Goal: Task Accomplishment & Management: Complete application form

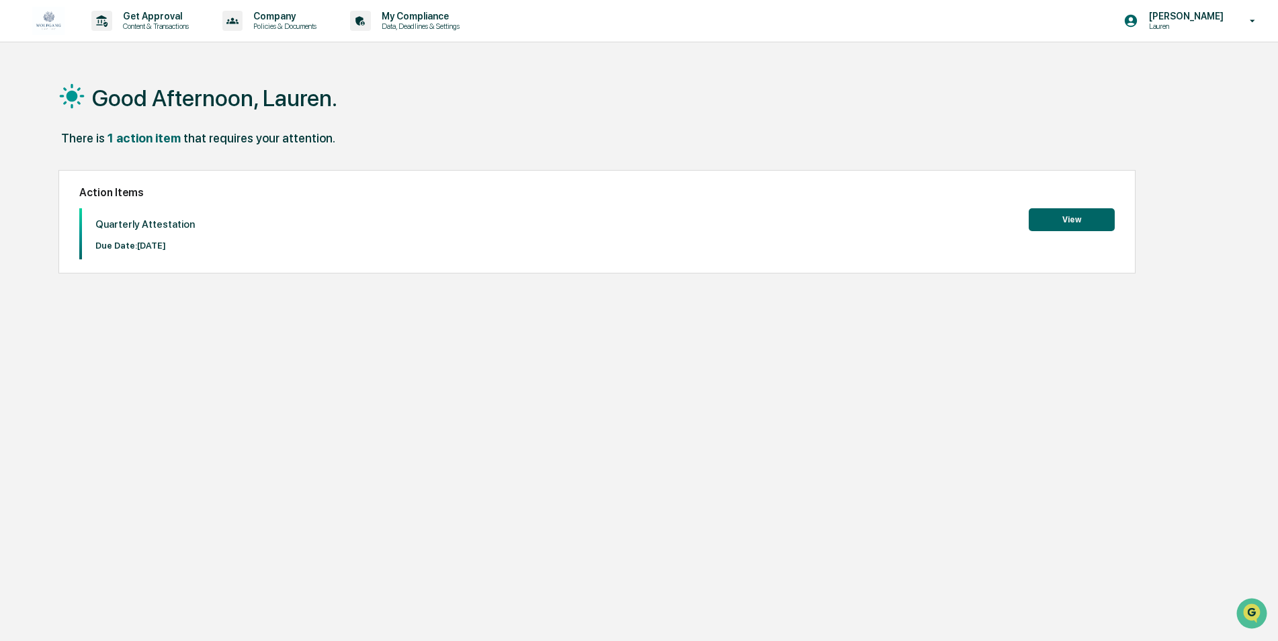
click at [1074, 221] on button "View" at bounding box center [1072, 219] width 86 height 23
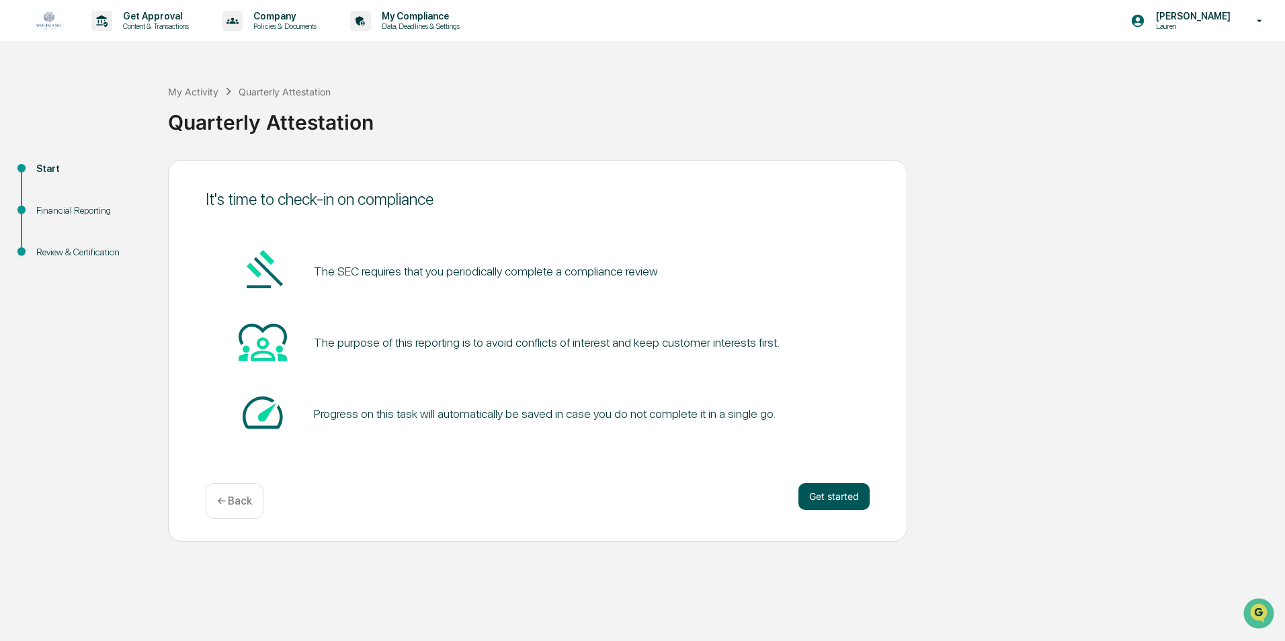
click at [840, 496] on button "Get started" at bounding box center [833, 496] width 71 height 27
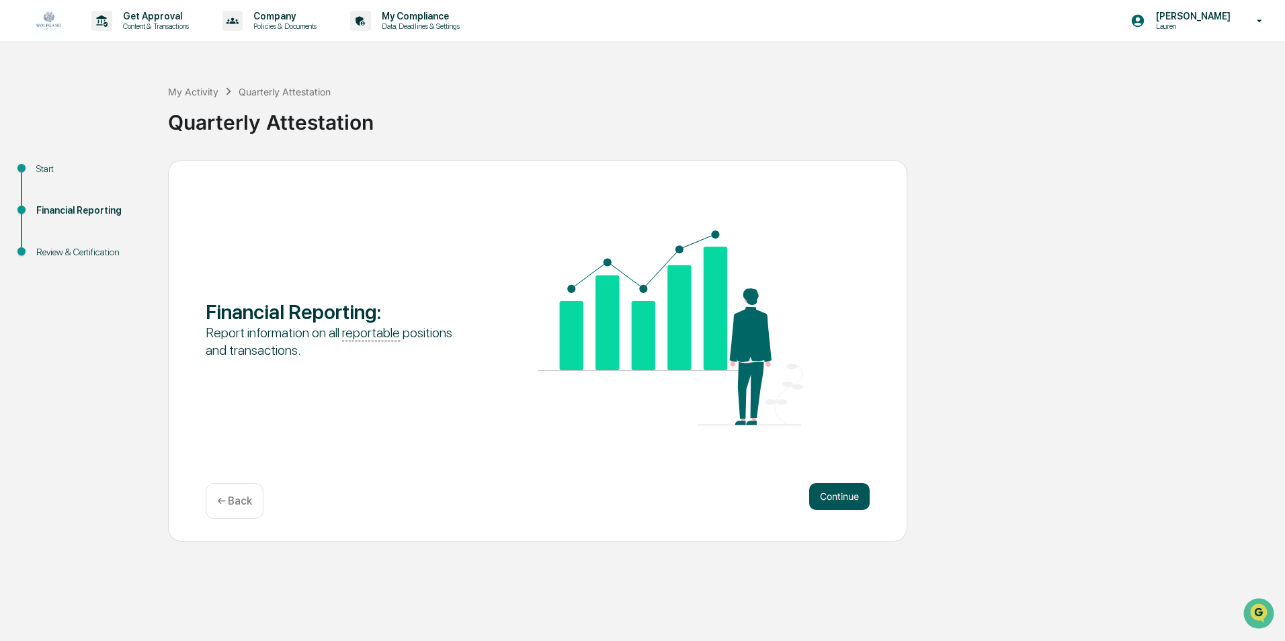
click at [837, 505] on button "Continue" at bounding box center [839, 496] width 60 height 27
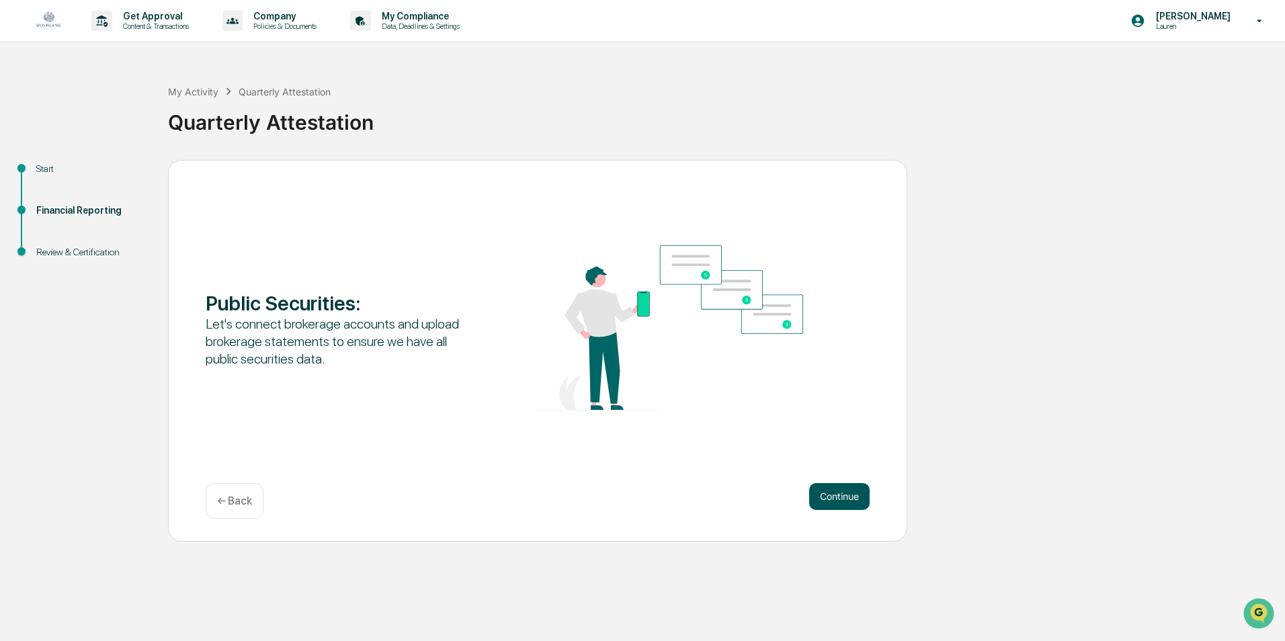
click at [845, 490] on button "Continue" at bounding box center [839, 496] width 60 height 27
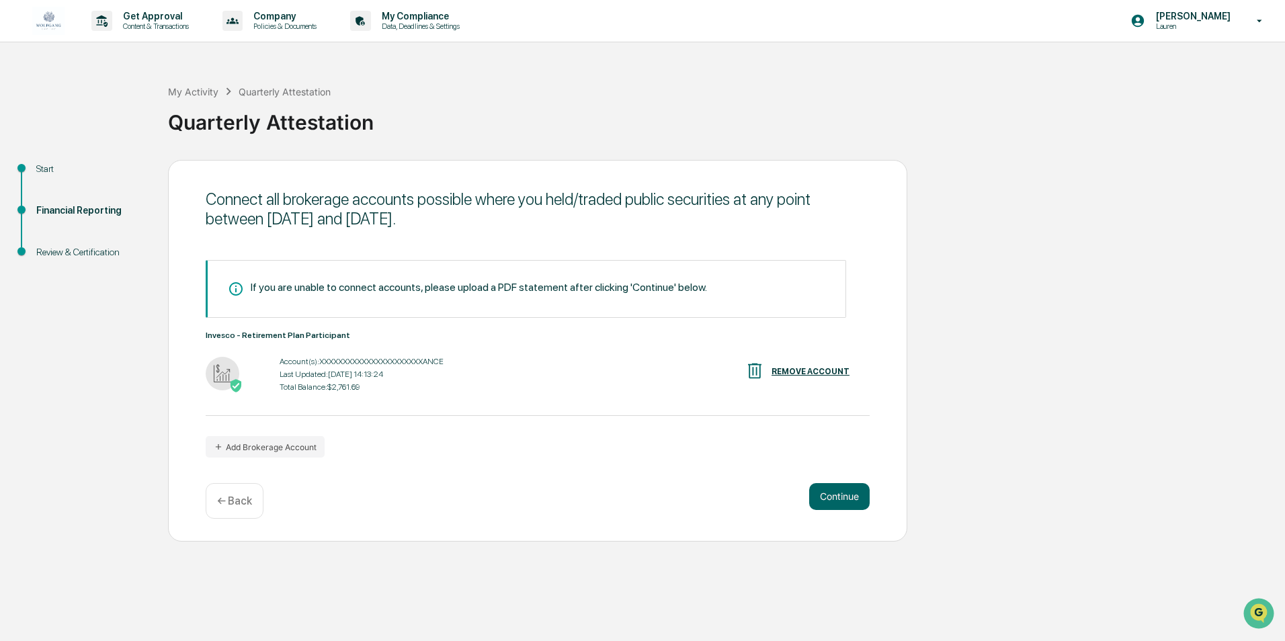
click at [402, 366] on div "Account(s): XXXXXXXXXXXXXXXXXXXXXXANCE" at bounding box center [362, 361] width 164 height 9
click at [830, 503] on button "Continue" at bounding box center [839, 496] width 60 height 27
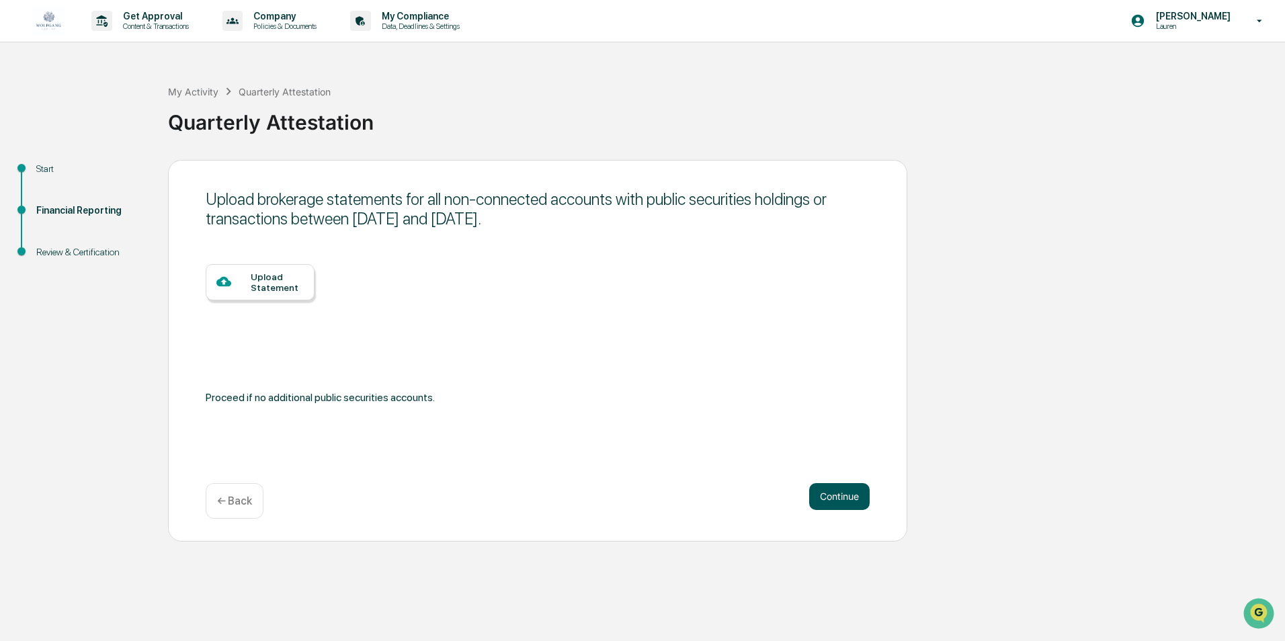
click at [839, 501] on button "Continue" at bounding box center [839, 496] width 60 height 27
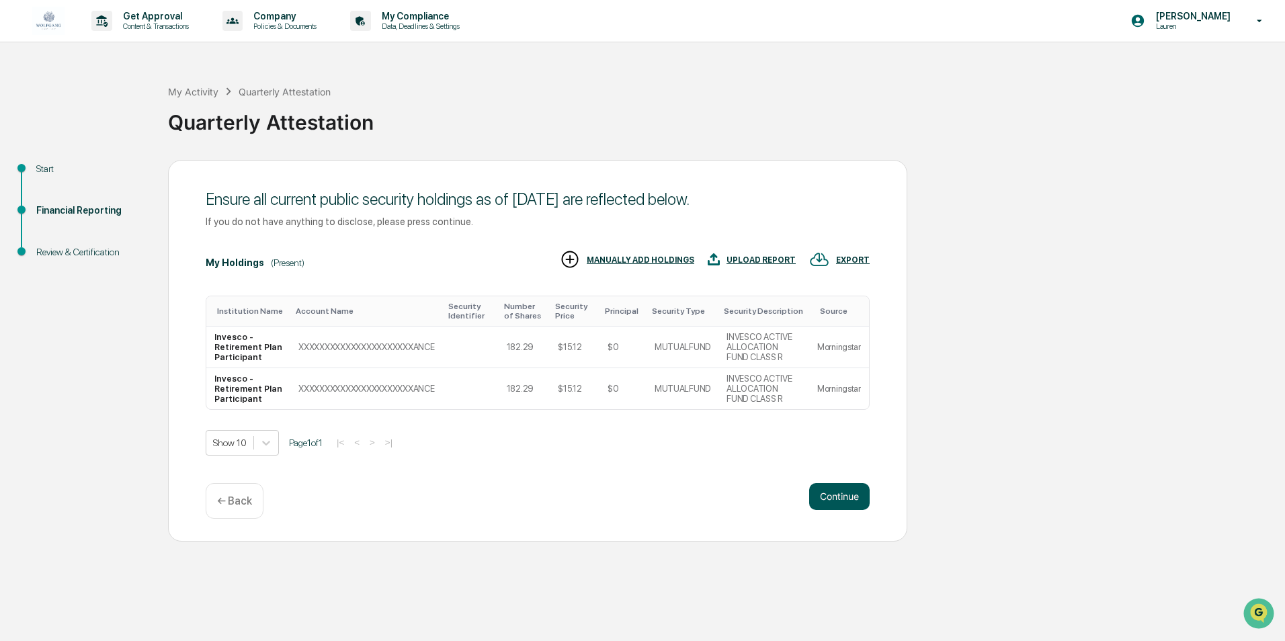
click at [834, 500] on button "Continue" at bounding box center [839, 496] width 60 height 27
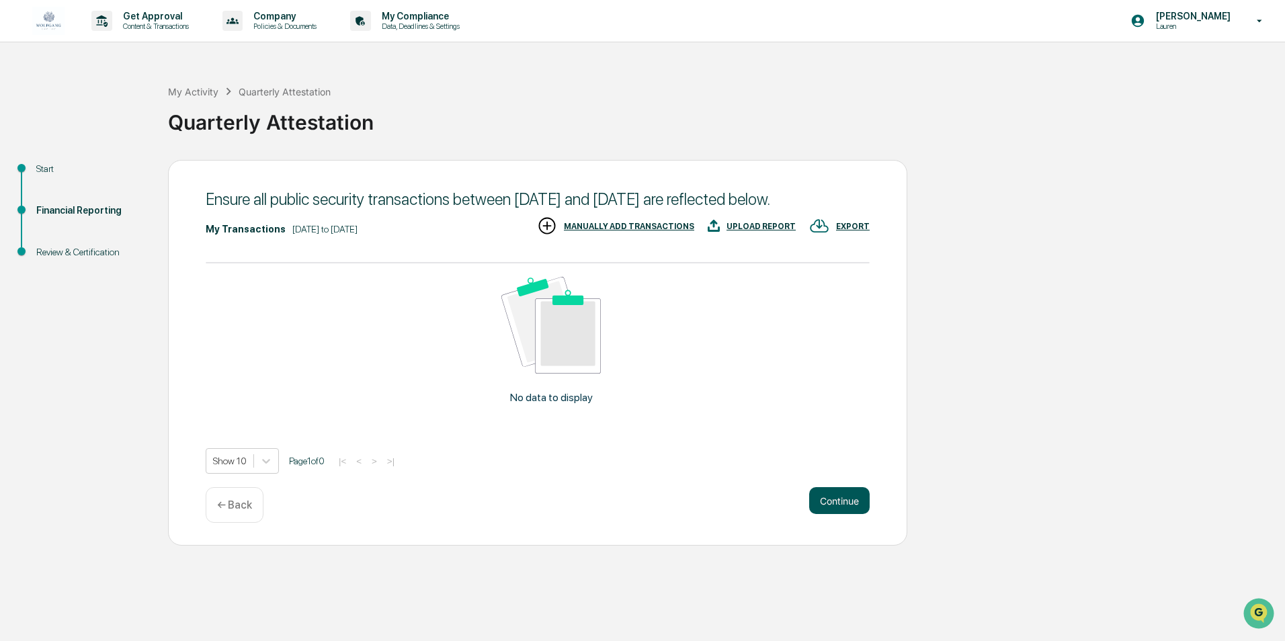
click at [849, 514] on button "Continue" at bounding box center [839, 500] width 60 height 27
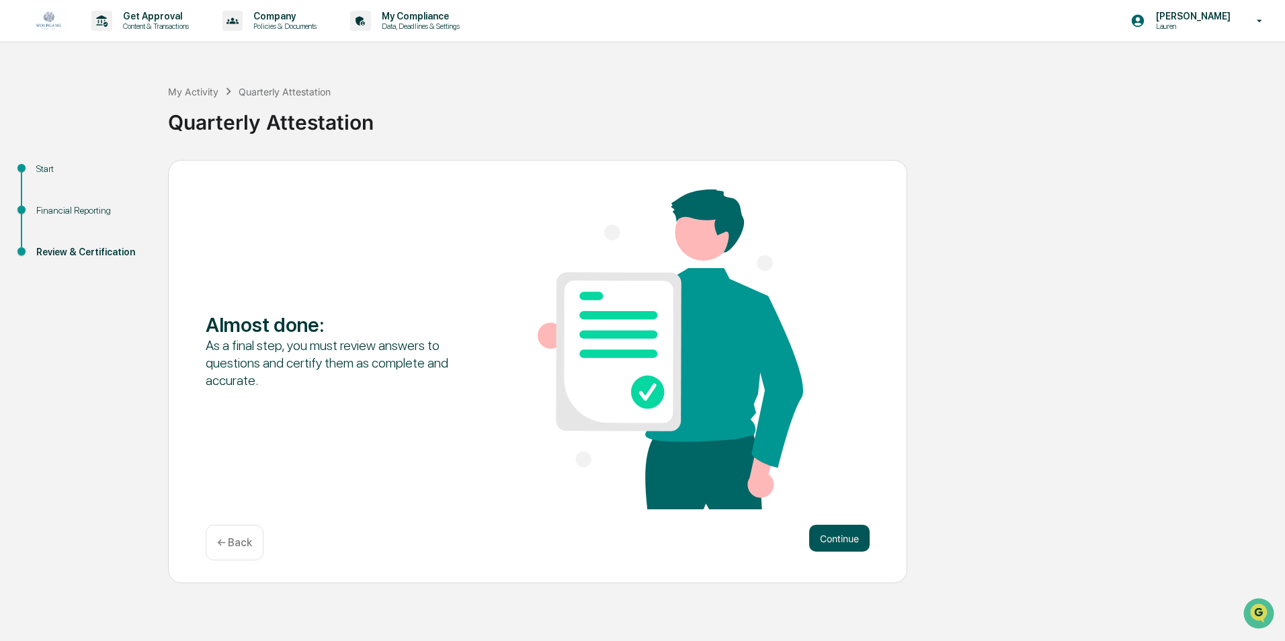
click at [833, 536] on button "Continue" at bounding box center [839, 538] width 60 height 27
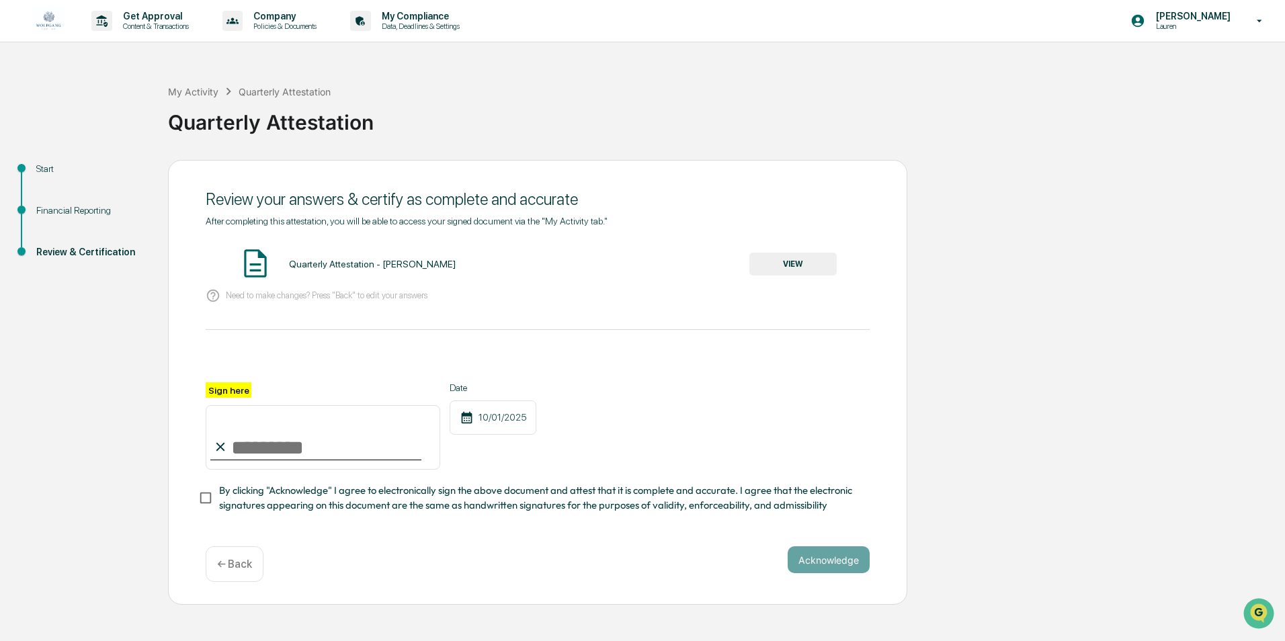
click at [775, 271] on button "VIEW" at bounding box center [792, 264] width 87 height 23
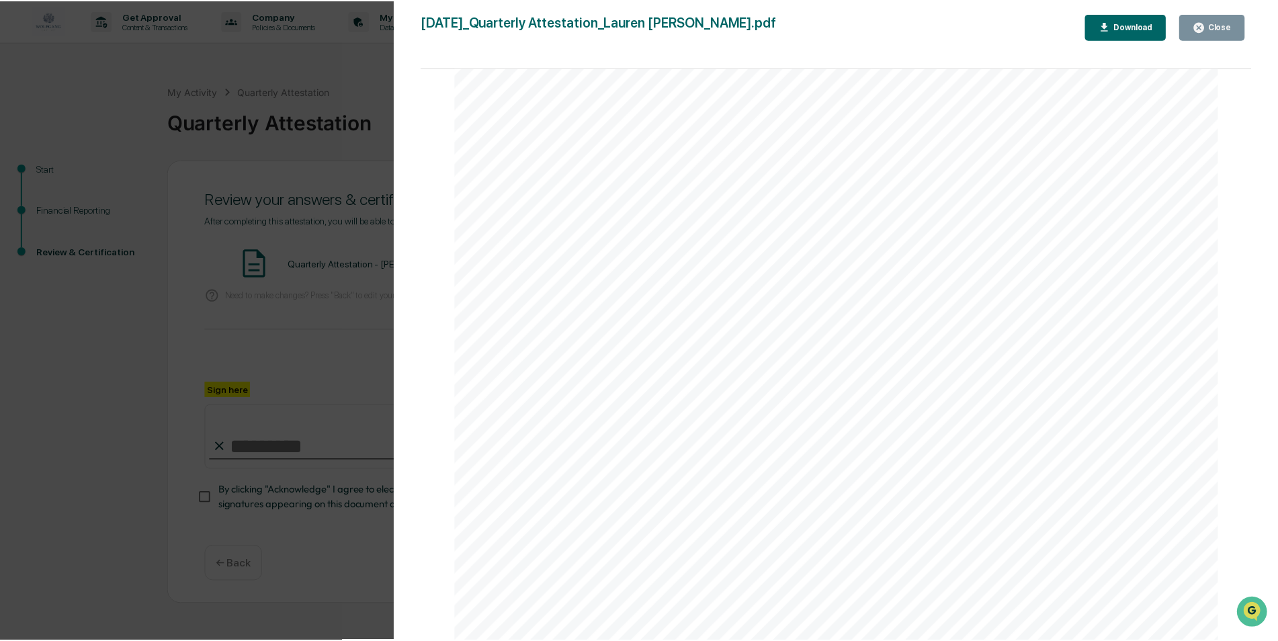
scroll to position [2804, 0]
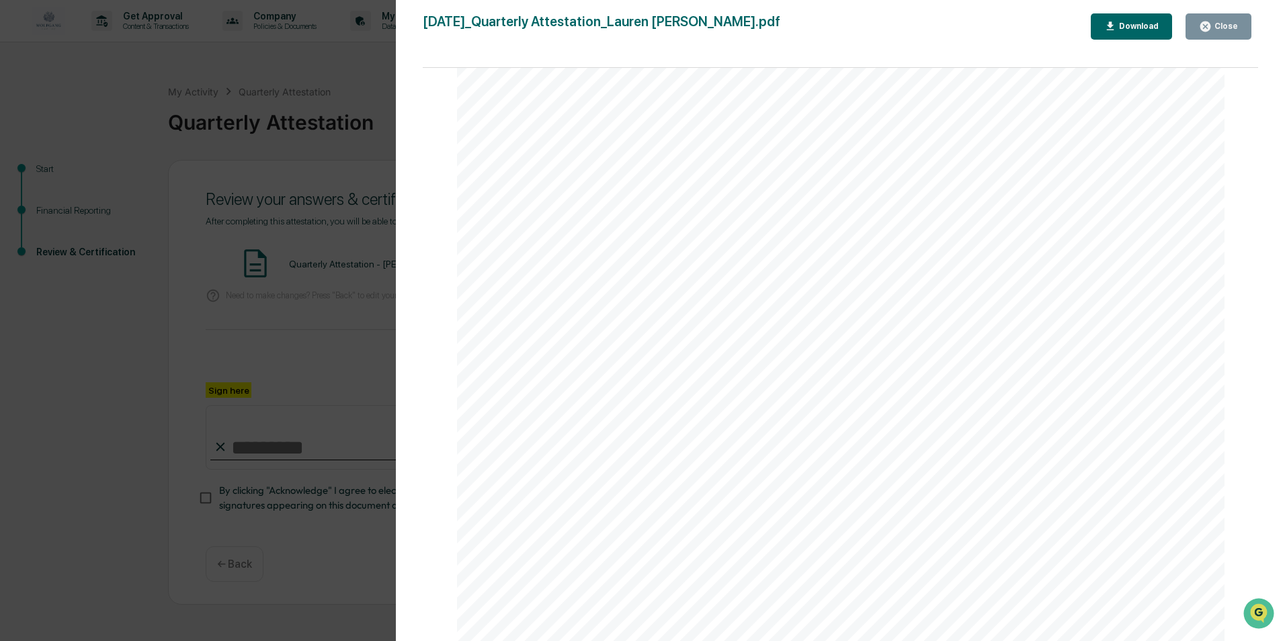
click at [1224, 26] on div "Close" at bounding box center [1224, 26] width 26 height 9
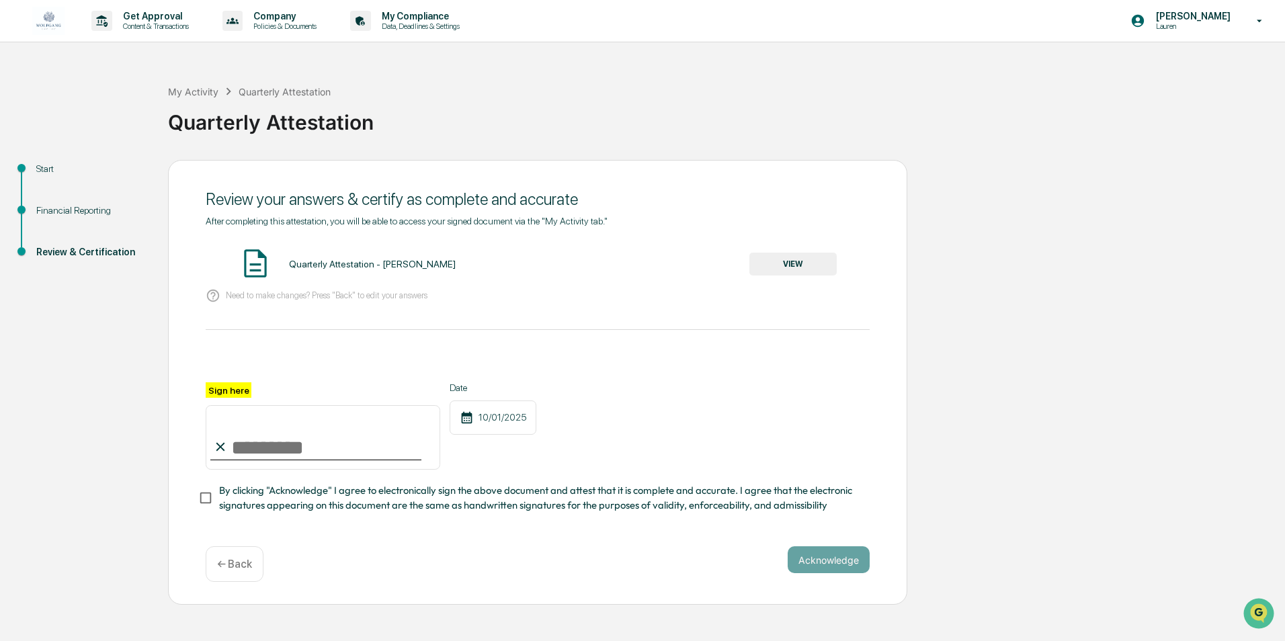
click at [367, 441] on input "Sign here" at bounding box center [323, 437] width 234 height 65
type input "**********"
click at [668, 436] on div "**********" at bounding box center [538, 425] width 664 height 87
click at [855, 573] on button "Acknowledge" at bounding box center [828, 559] width 82 height 27
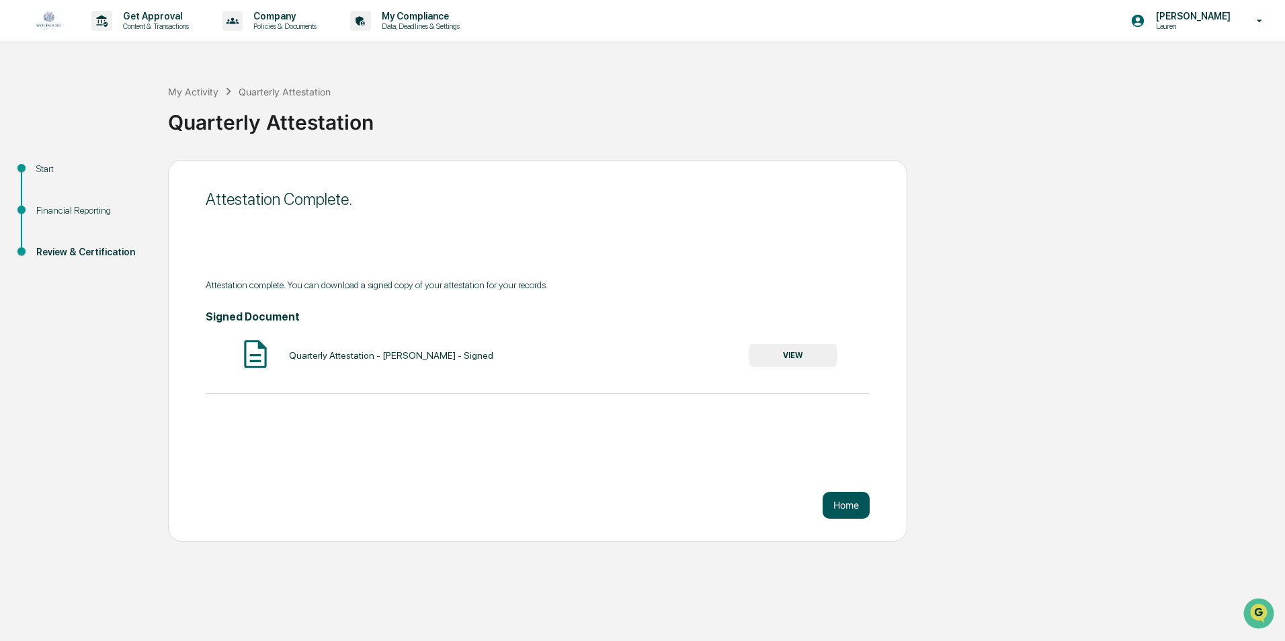
click at [843, 500] on button "Home" at bounding box center [845, 505] width 47 height 27
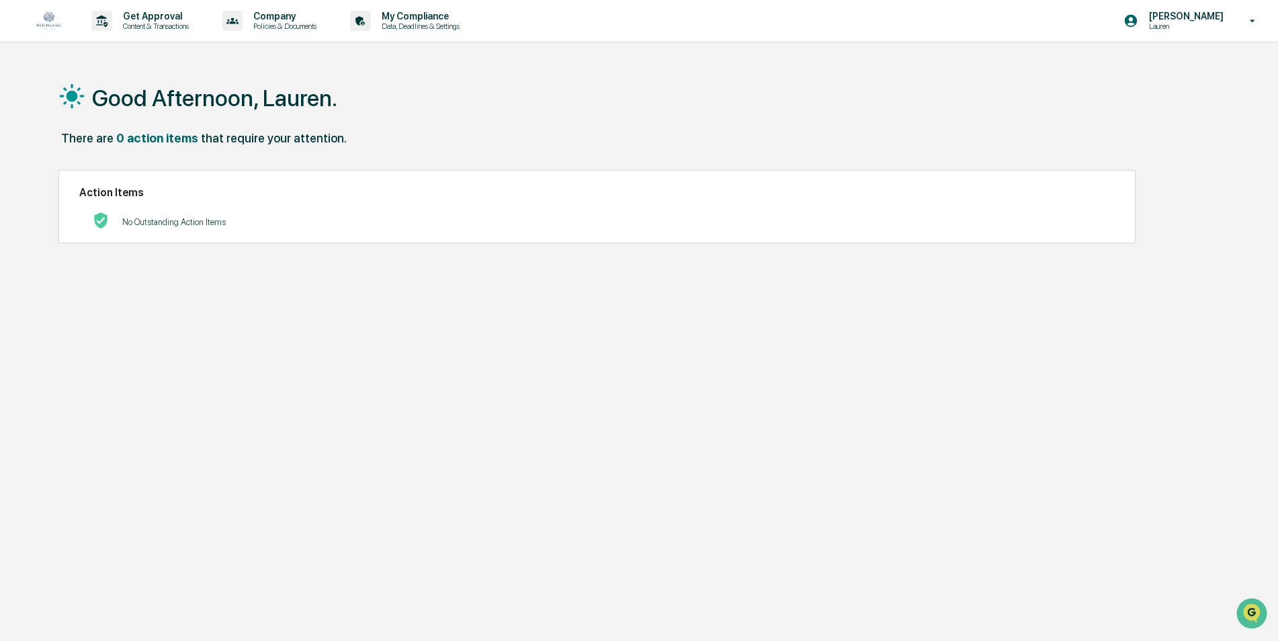
click at [855, 391] on div "Good Afternoon, Lauren. There are 0 action items that require your attention. A…" at bounding box center [633, 384] width 1191 height 641
click at [738, 419] on div "Good Afternoon, Lauren. There are 0 action items that require your attention. A…" at bounding box center [633, 384] width 1191 height 641
